Goal: Navigation & Orientation: Find specific page/section

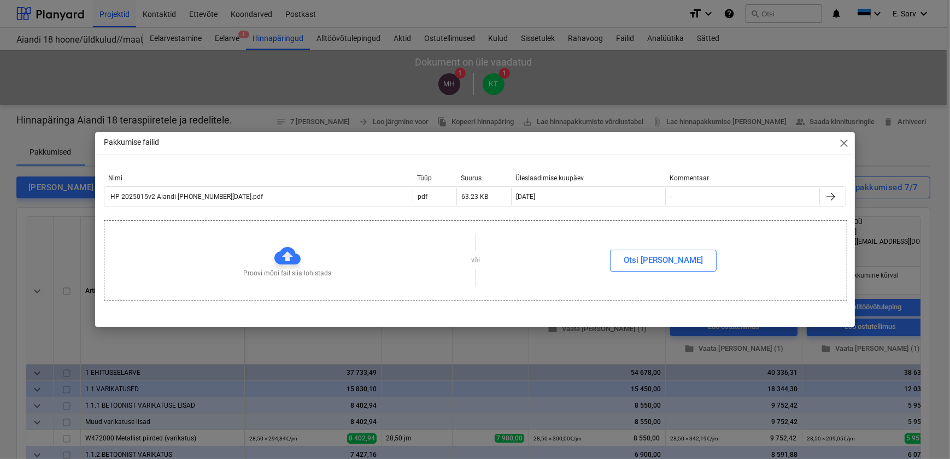
click at [843, 146] on span "close" at bounding box center [844, 143] width 13 height 13
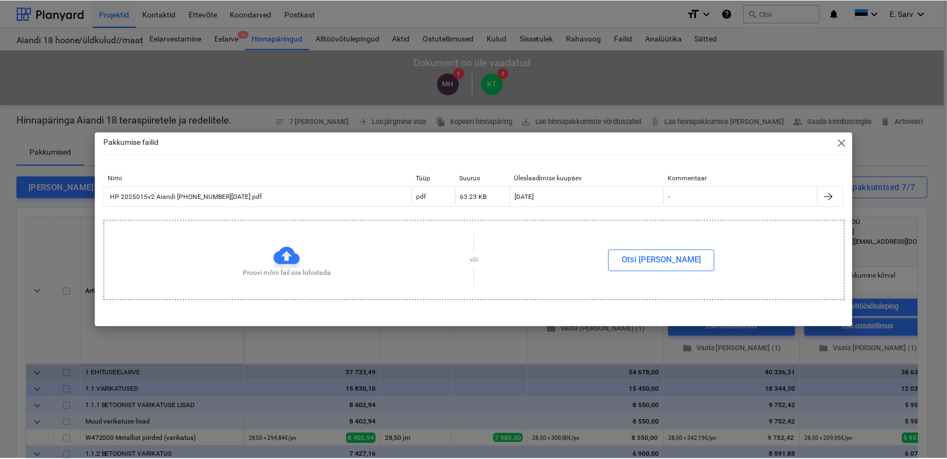
scroll to position [0, 569]
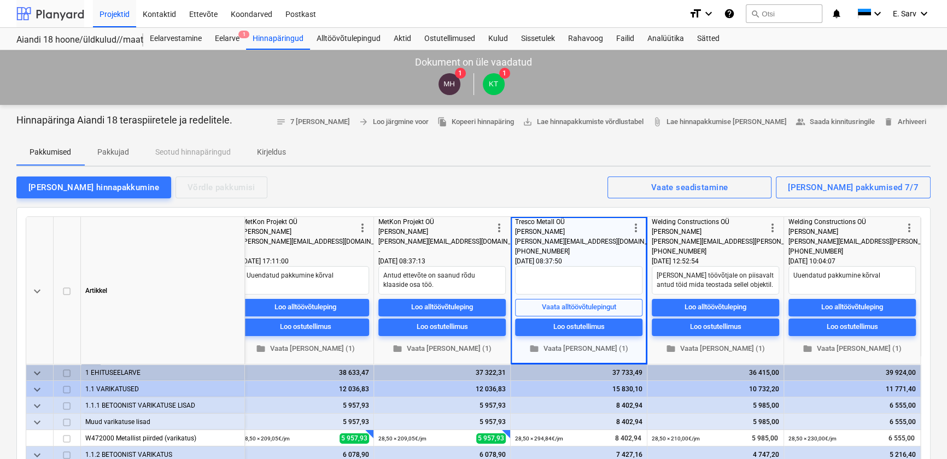
click at [38, 11] on div at bounding box center [50, 13] width 68 height 27
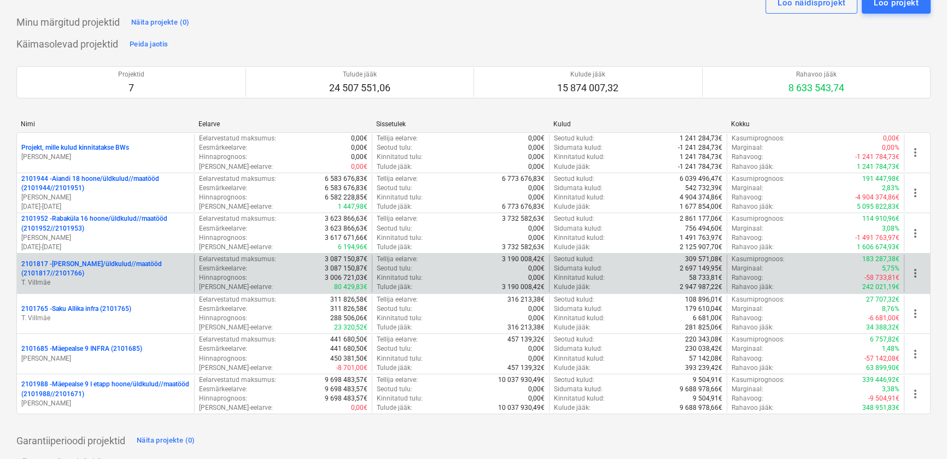
scroll to position [49, 0]
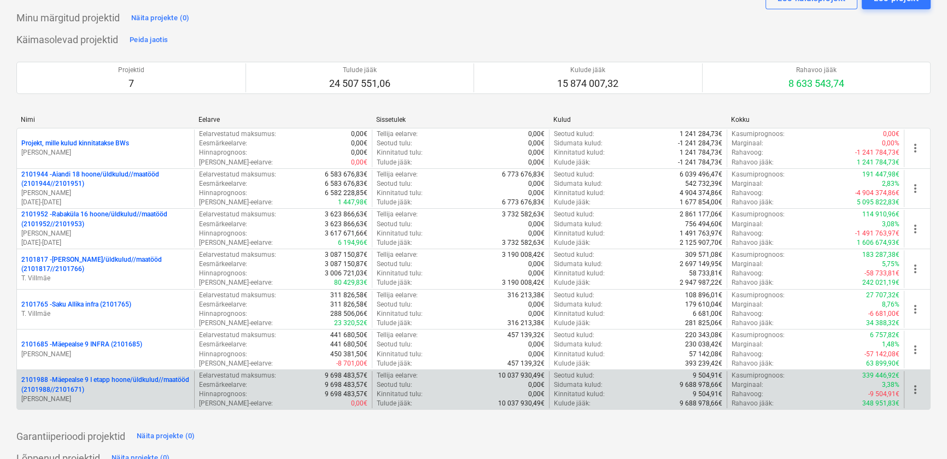
click at [110, 388] on p "2101988 - Mäepealse 9 I etapp hoone/üldkulud//maatööd (2101988//2101671)" at bounding box center [105, 385] width 168 height 19
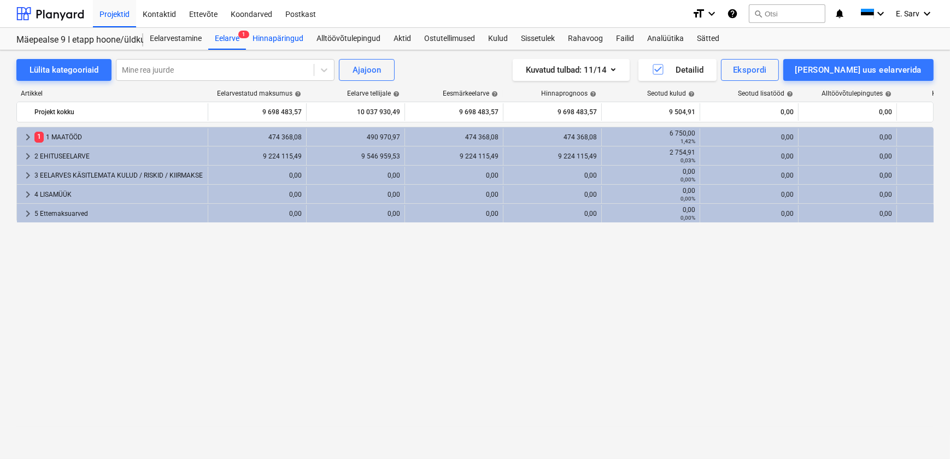
click at [279, 38] on div "Hinnapäringud" at bounding box center [278, 39] width 64 height 22
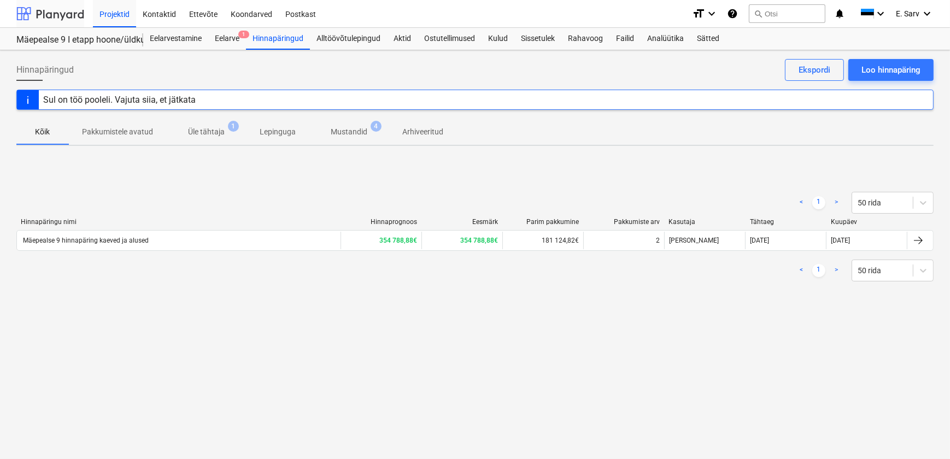
click at [56, 11] on div at bounding box center [50, 13] width 68 height 27
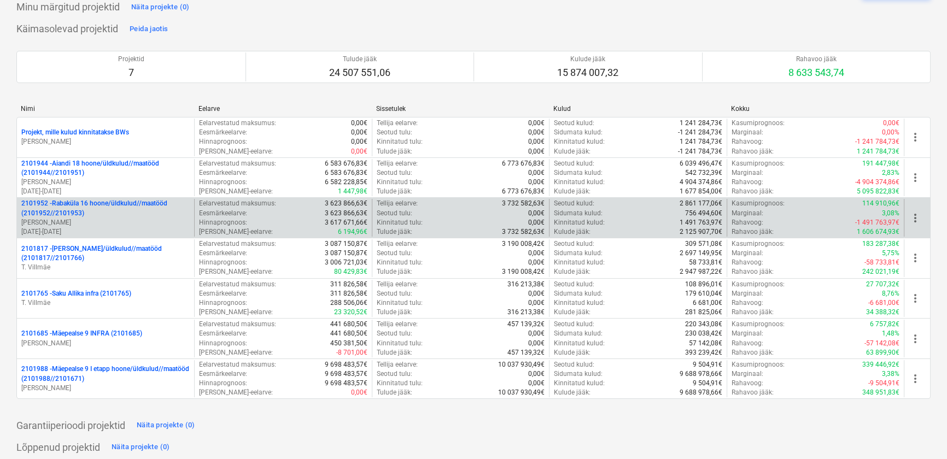
scroll to position [99, 0]
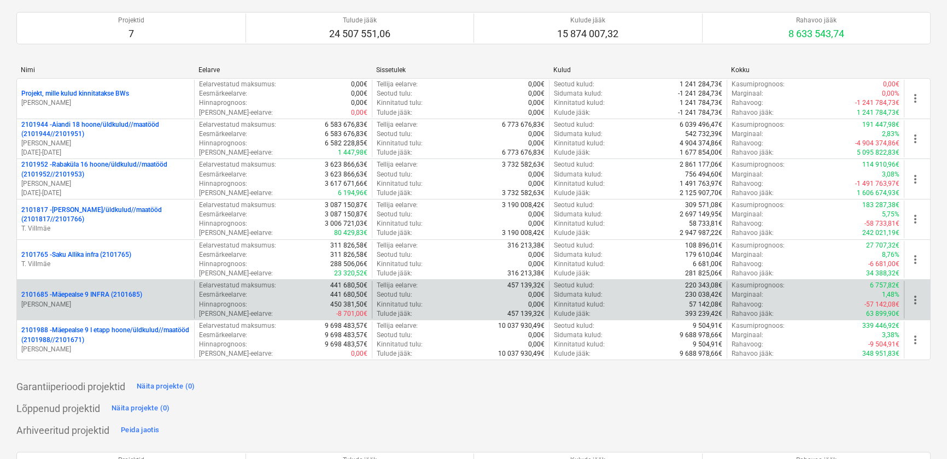
click at [91, 298] on p "2101685 - Mäepealse 9 INFRA (2101685)" at bounding box center [81, 294] width 121 height 9
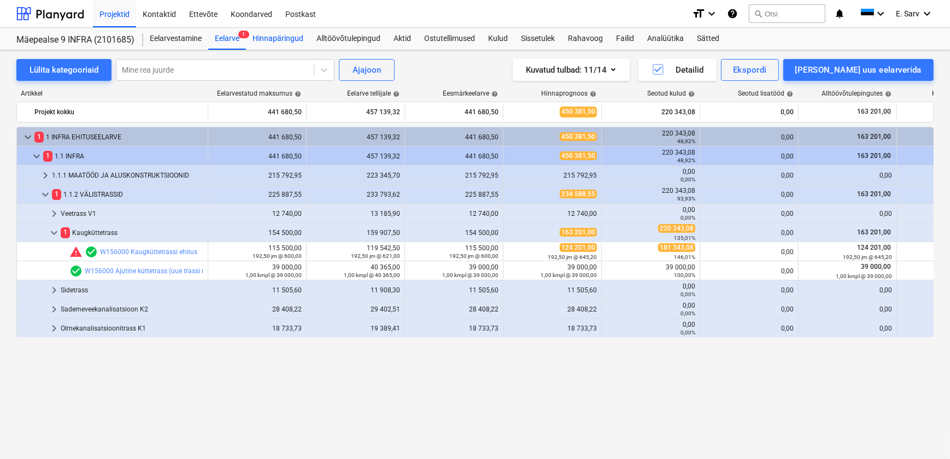
click at [284, 38] on div "Hinnapäringud" at bounding box center [278, 39] width 64 height 22
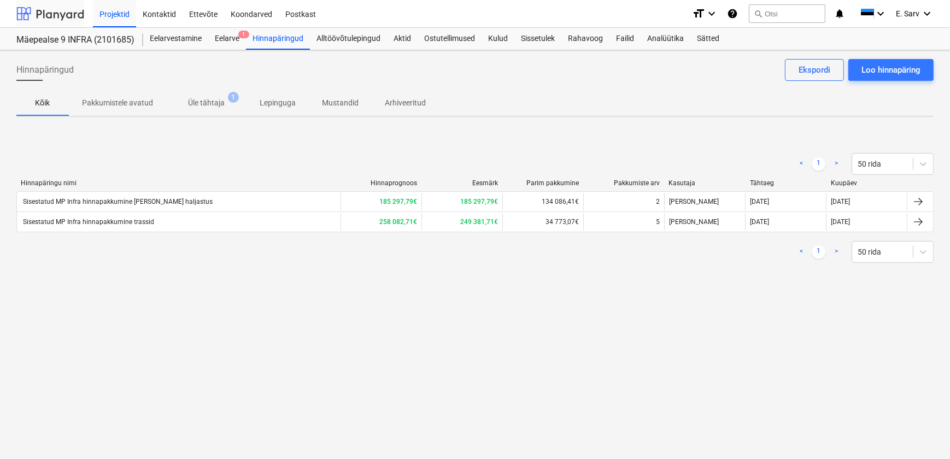
click at [43, 16] on div at bounding box center [50, 13] width 68 height 27
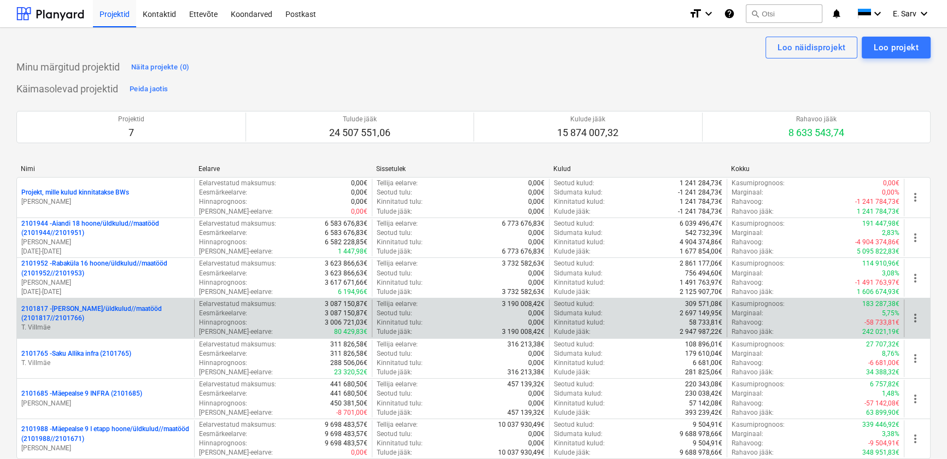
click at [100, 321] on p "2101817 - [PERSON_NAME]/üldkulud//maatööd (2101817//2101766)" at bounding box center [105, 314] width 168 height 19
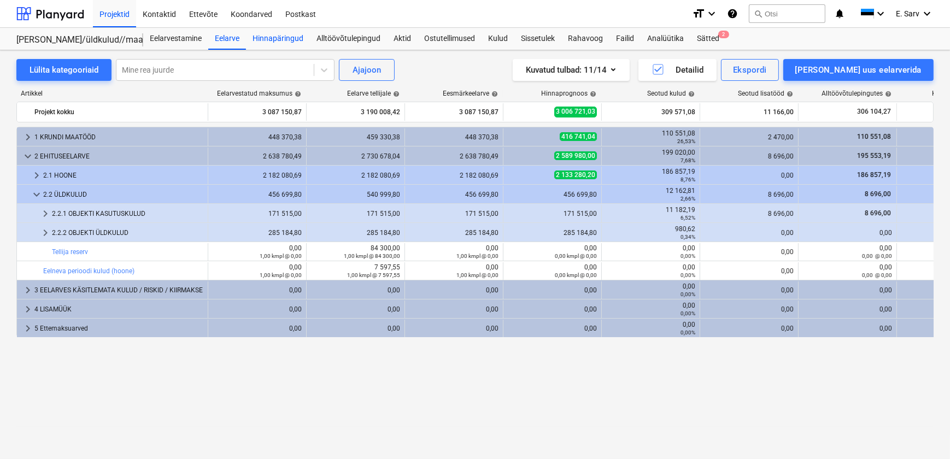
click at [282, 38] on div "Hinnapäringud" at bounding box center [278, 39] width 64 height 22
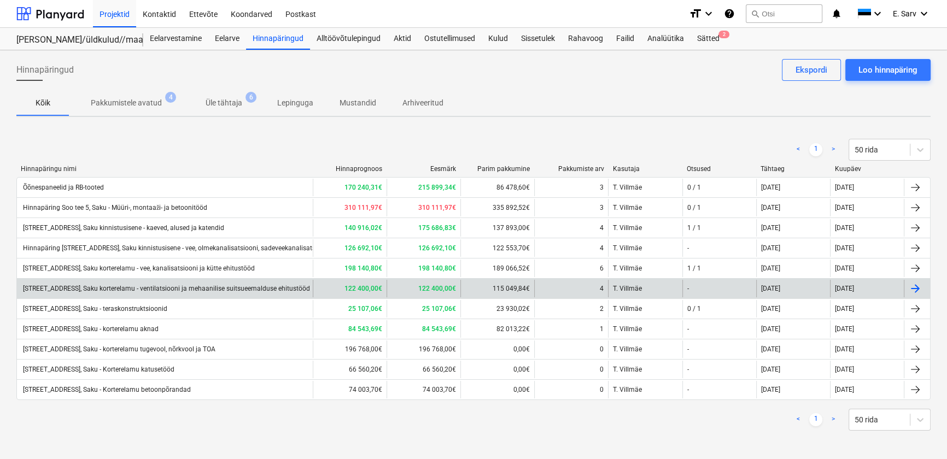
click at [156, 285] on div "[STREET_ADDRESS], Saku korterelamu - ventilatsiooni ja mehaanilise suitsueemald…" at bounding box center [165, 289] width 289 height 8
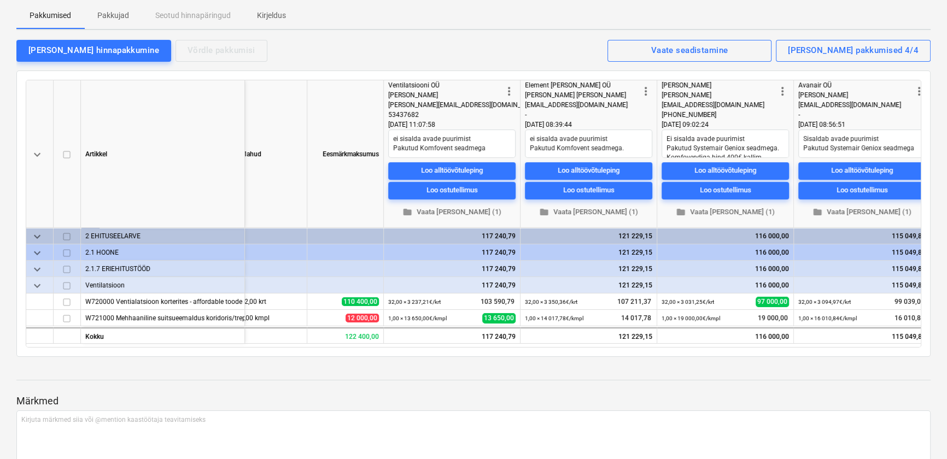
scroll to position [0, 155]
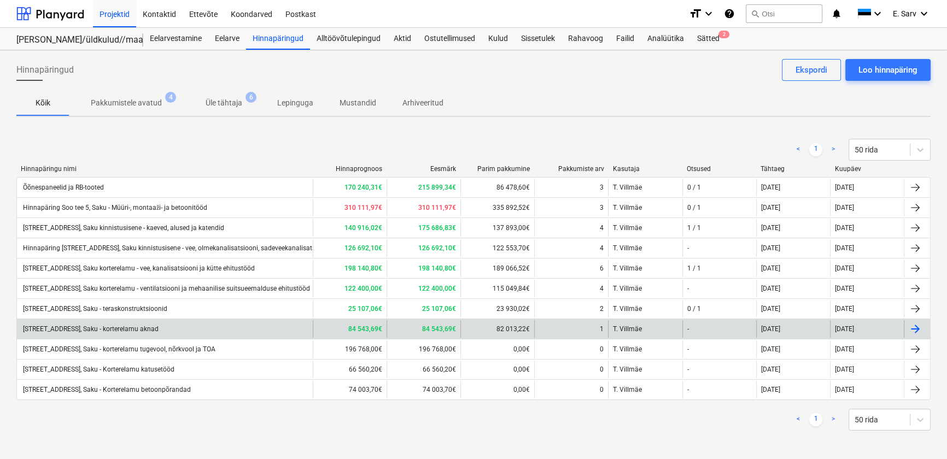
click at [146, 331] on div "[STREET_ADDRESS], Saku - korterelamu aknad" at bounding box center [89, 329] width 137 height 8
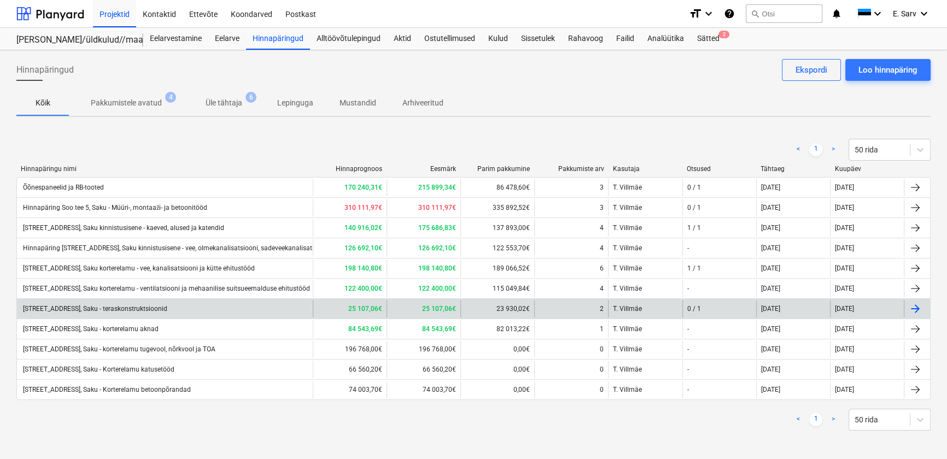
click at [155, 308] on div "[STREET_ADDRESS], Saku - teraskonstruktsioonid" at bounding box center [94, 309] width 146 height 8
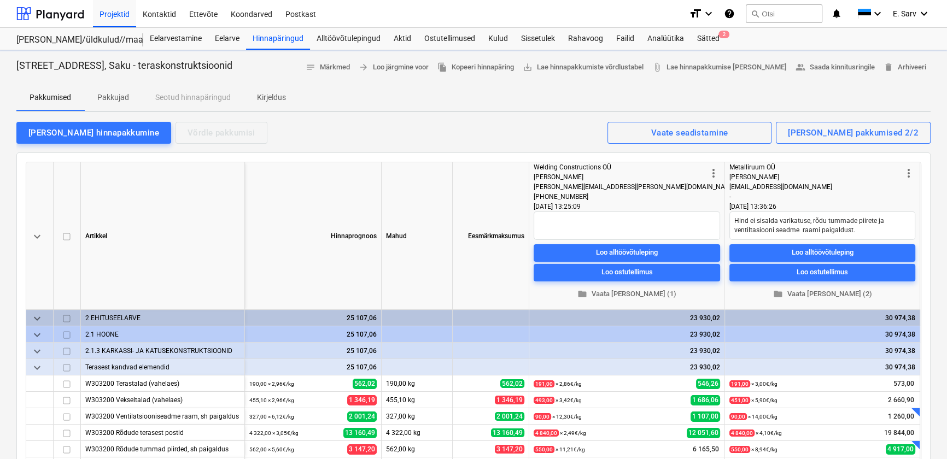
type textarea "x"
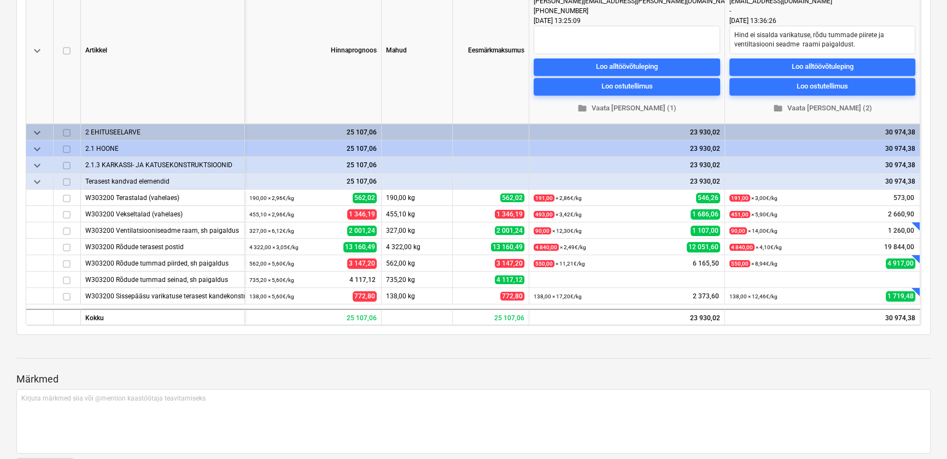
scroll to position [248, 0]
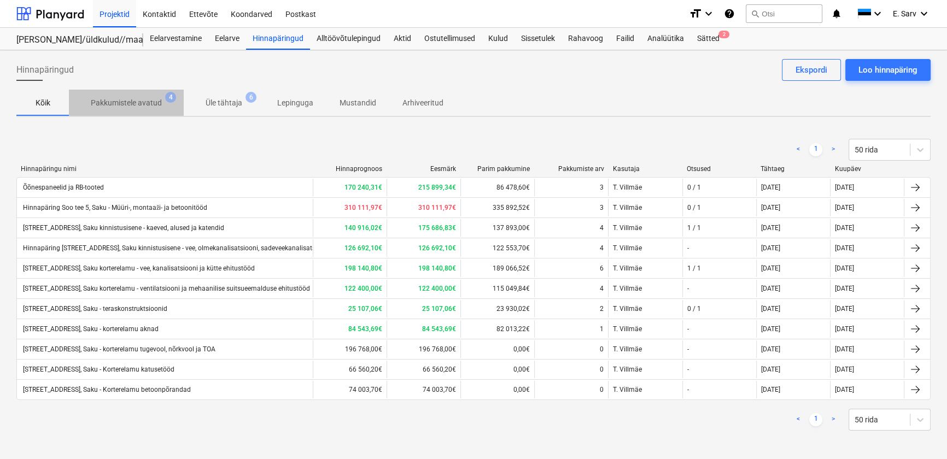
click at [142, 98] on p "Pakkumistele avatud" at bounding box center [126, 102] width 71 height 11
click at [52, 11] on div at bounding box center [50, 13] width 68 height 27
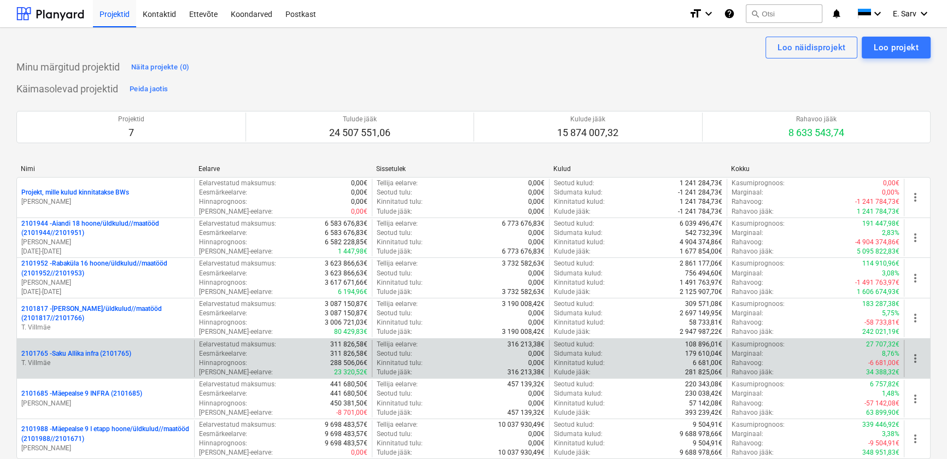
click at [98, 353] on p "2101765 - Saku Allika infra (2101765)" at bounding box center [76, 353] width 110 height 9
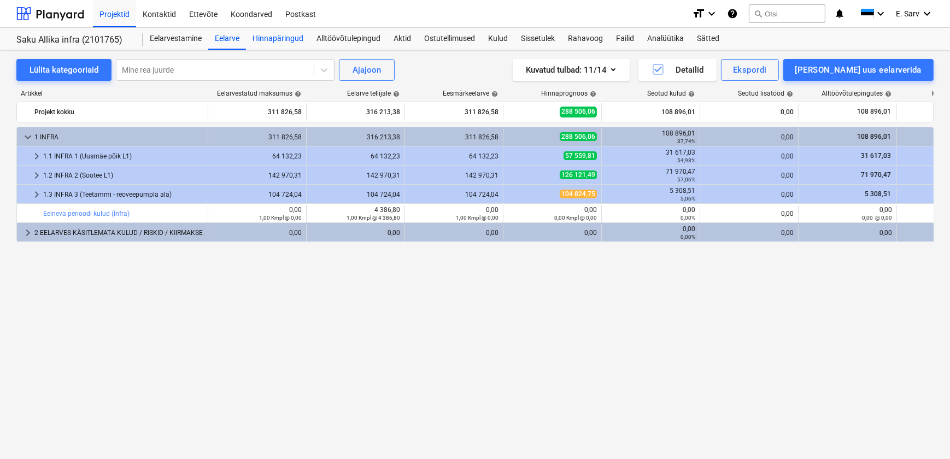
click at [275, 37] on div "Hinnapäringud" at bounding box center [278, 39] width 64 height 22
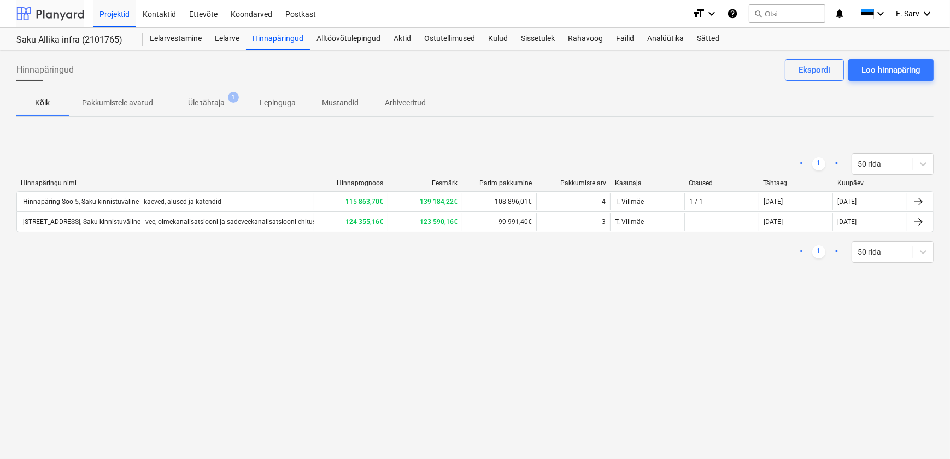
click at [60, 15] on div at bounding box center [50, 13] width 68 height 27
